Goal: Navigation & Orientation: Find specific page/section

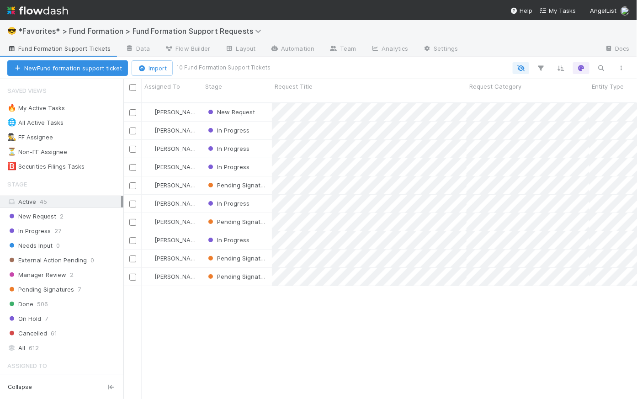
scroll to position [297, 507]
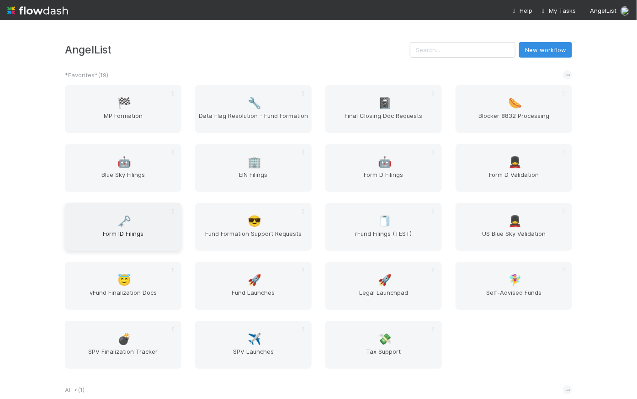
click at [134, 230] on span "Form ID Filings" at bounding box center [123, 238] width 109 height 18
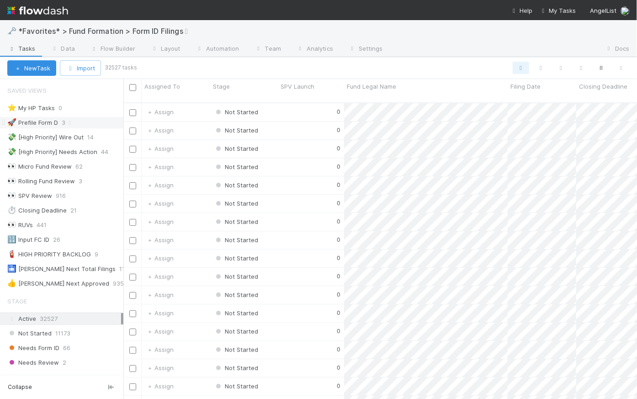
click at [42, 123] on div "🚀 Prefile Form D" at bounding box center [32, 122] width 51 height 11
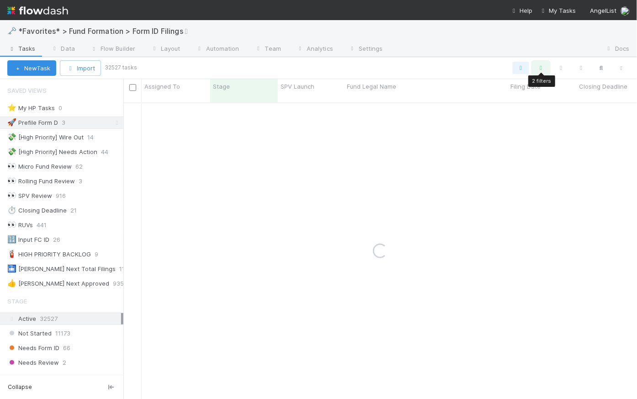
click at [541, 64] on icon "button" at bounding box center [540, 68] width 9 height 8
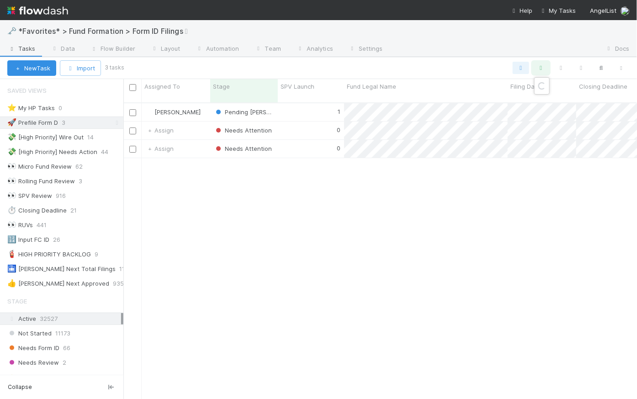
scroll to position [297, 507]
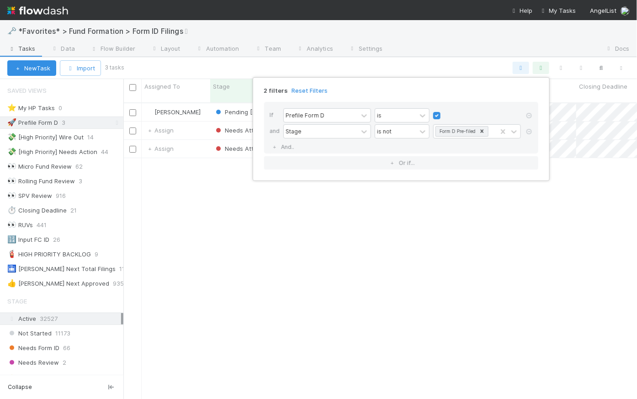
click at [465, 64] on div "2 filters Reset Filters If Prefile Form D is and Stage is not Form D Pre-filed …" at bounding box center [318, 199] width 637 height 399
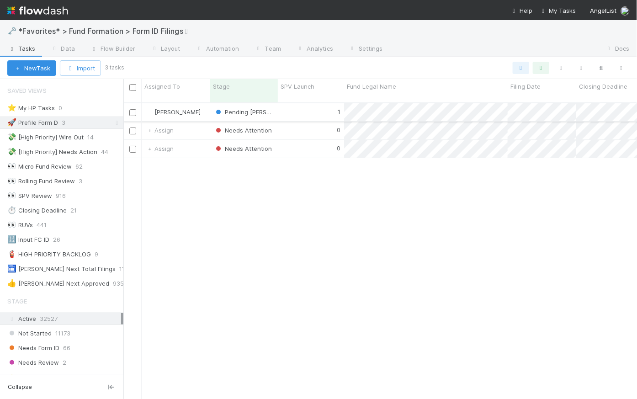
click at [309, 103] on div "1" at bounding box center [311, 112] width 66 height 18
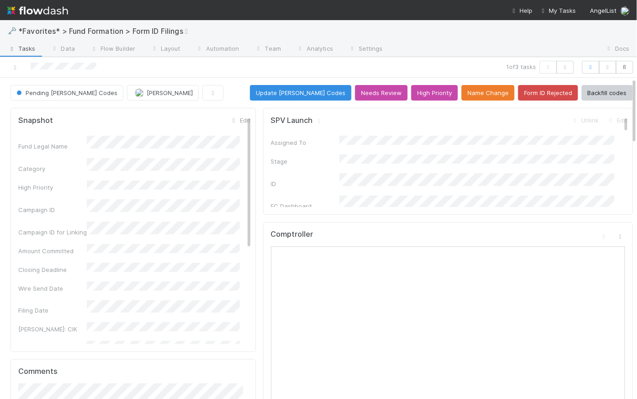
click at [85, 139] on div "Fund Legal Name" at bounding box center [134, 143] width 232 height 15
click at [45, 11] on img at bounding box center [37, 11] width 61 height 16
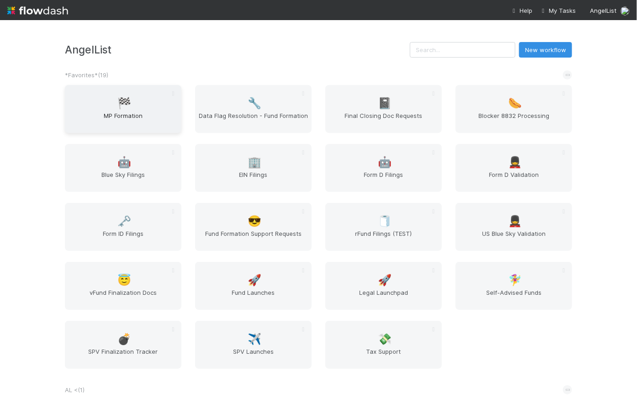
click at [121, 115] on span "MP Formation" at bounding box center [123, 120] width 109 height 18
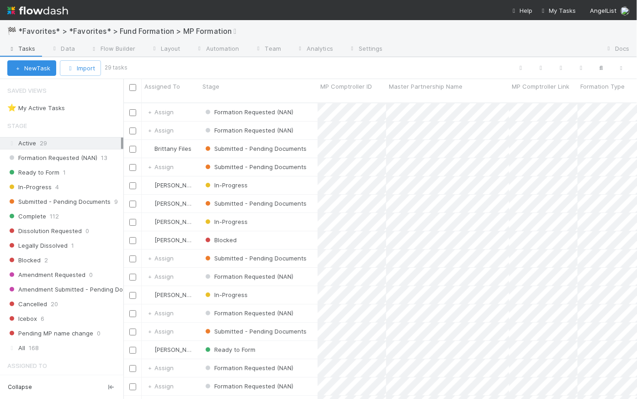
scroll to position [297, 507]
click at [56, 171] on span "Ready to Form" at bounding box center [33, 172] width 52 height 11
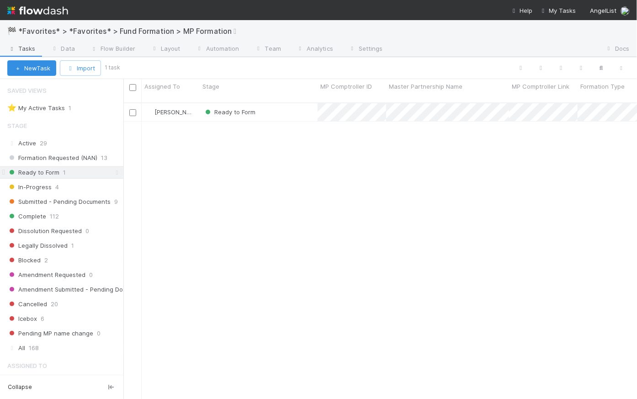
scroll to position [297, 507]
click at [297, 103] on div "Ready to Form" at bounding box center [259, 112] width 118 height 18
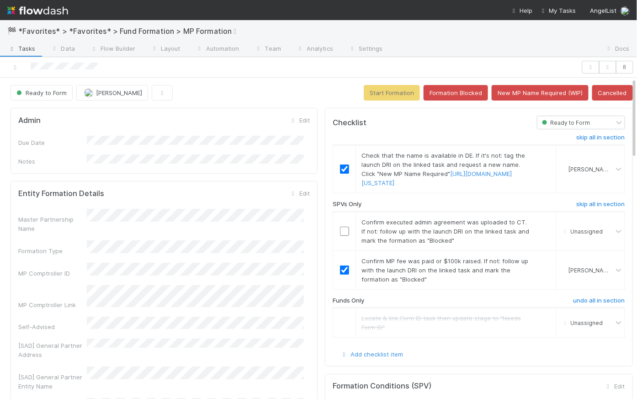
click at [51, 15] on img at bounding box center [37, 11] width 61 height 16
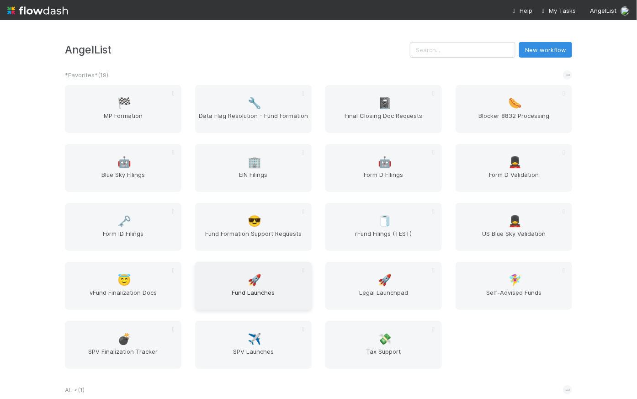
click at [256, 294] on span "Fund Launches" at bounding box center [253, 297] width 109 height 18
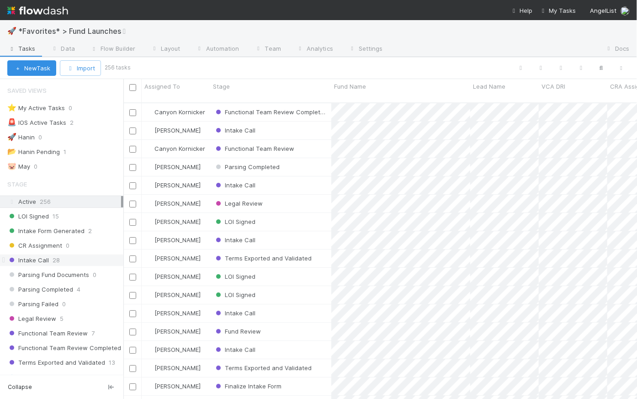
scroll to position [286, 0]
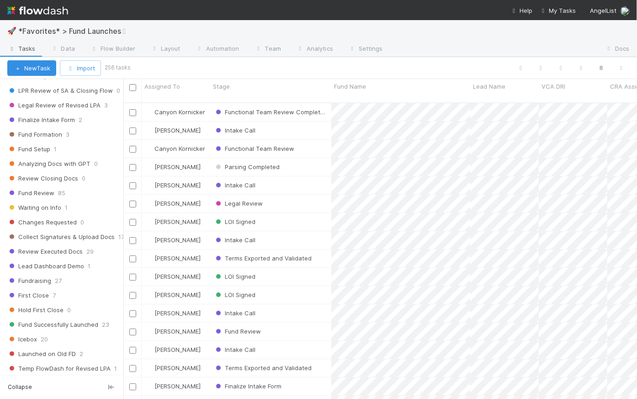
click at [53, 14] on img at bounding box center [37, 11] width 61 height 16
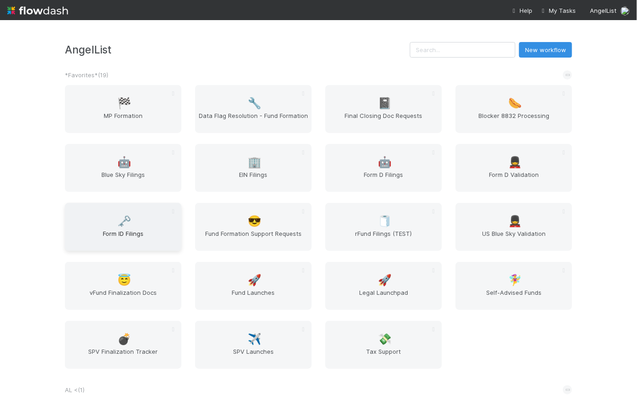
click at [139, 227] on div "🗝️ Form ID Filings" at bounding box center [123, 227] width 116 height 48
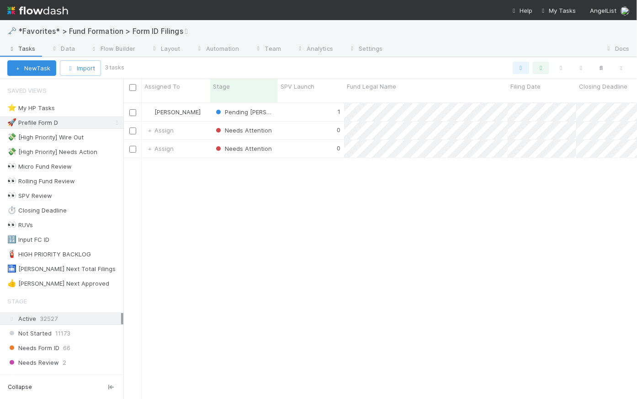
scroll to position [297, 507]
click at [316, 103] on div "1" at bounding box center [311, 112] width 66 height 18
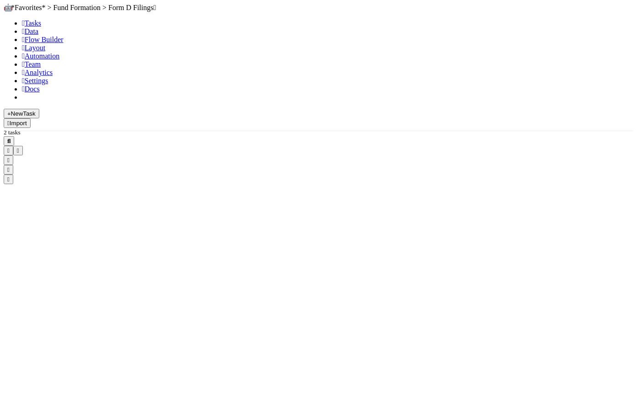
scroll to position [297, 507]
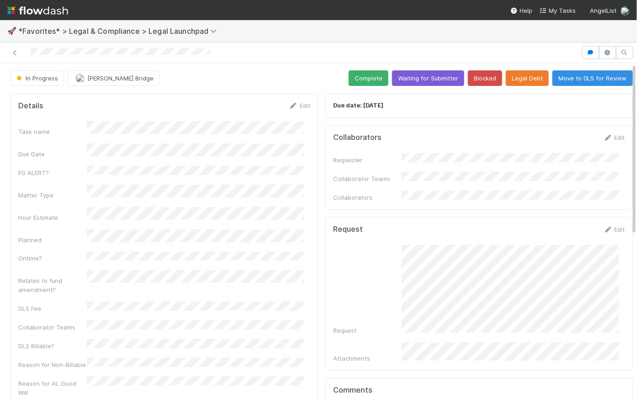
click at [307, 70] on div "In Progress Kate Bridge Complete Waiting for Submitter Blocked Legal Debt Move …" at bounding box center [322, 78] width 622 height 16
